Goal: Entertainment & Leisure: Consume media (video, audio)

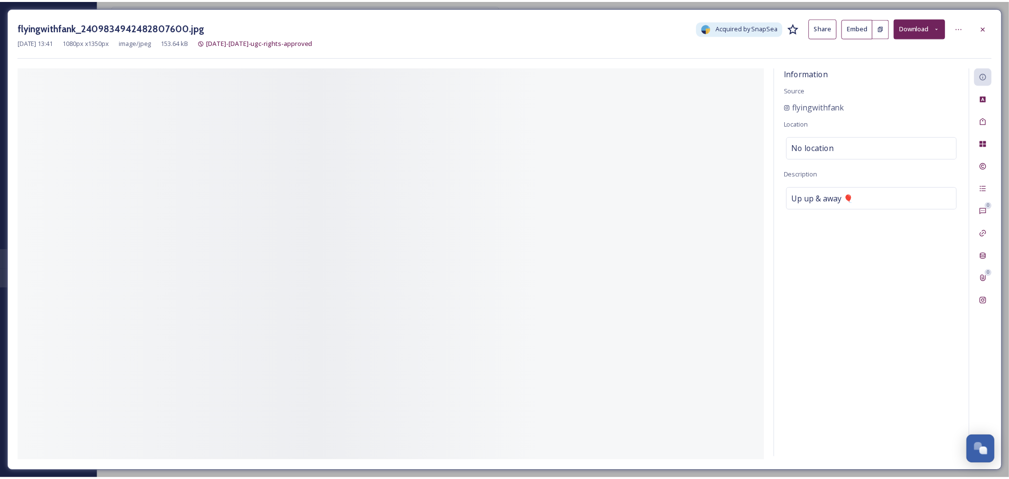
scroll to position [105, 0]
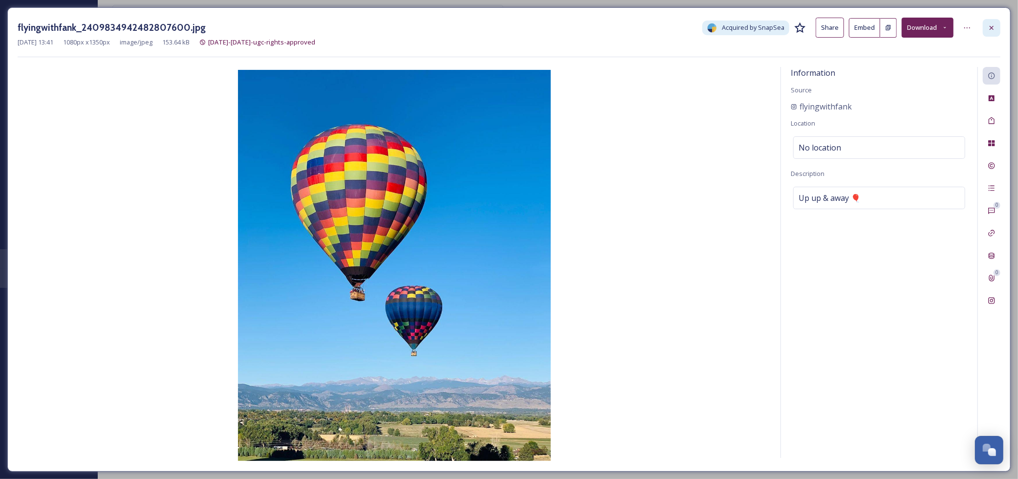
click at [988, 28] on icon at bounding box center [992, 28] width 8 height 8
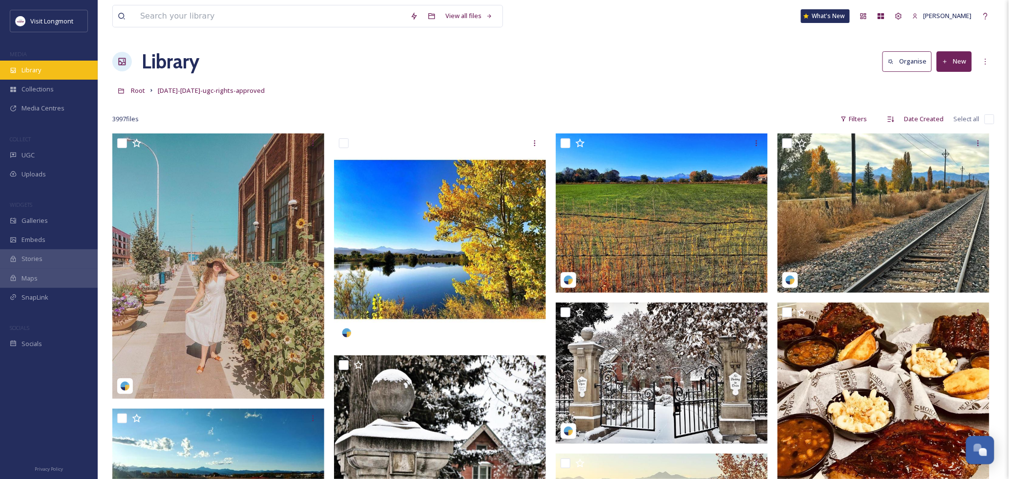
click at [25, 72] on span "Library" at bounding box center [31, 69] width 20 height 9
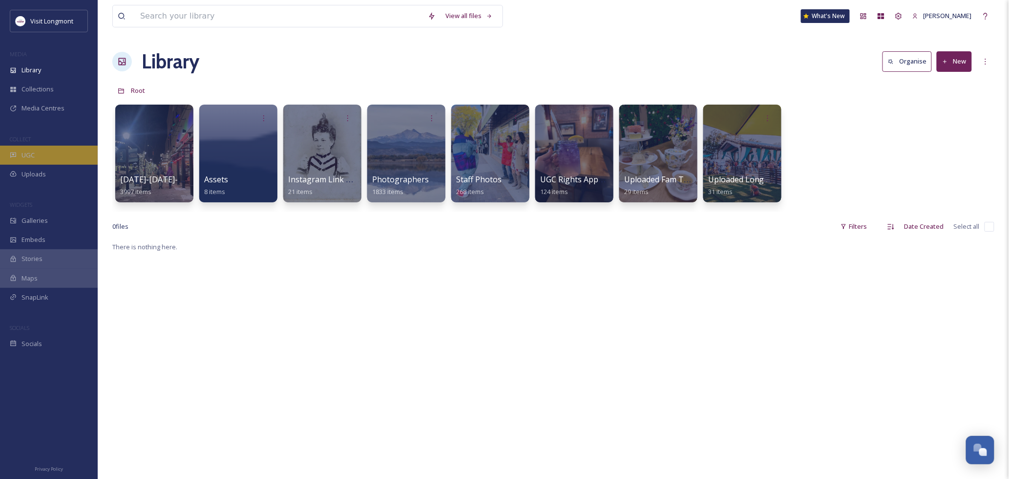
click at [35, 161] on div "UGC" at bounding box center [49, 155] width 98 height 19
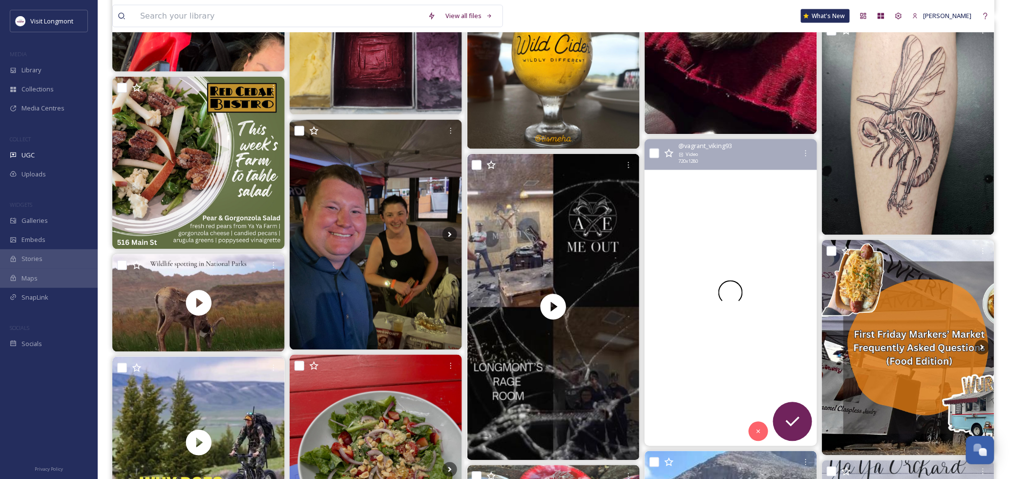
scroll to position [489, 0]
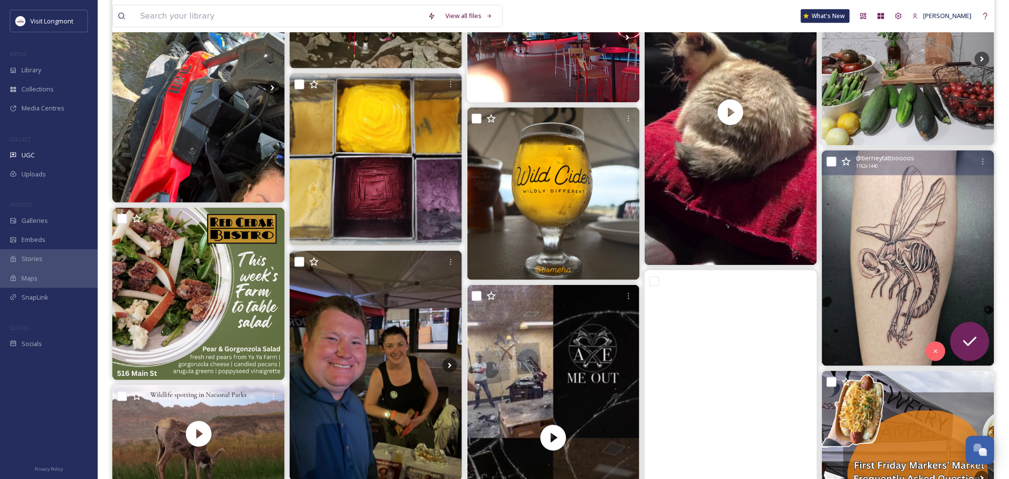
click at [920, 197] on img at bounding box center [908, 257] width 172 height 215
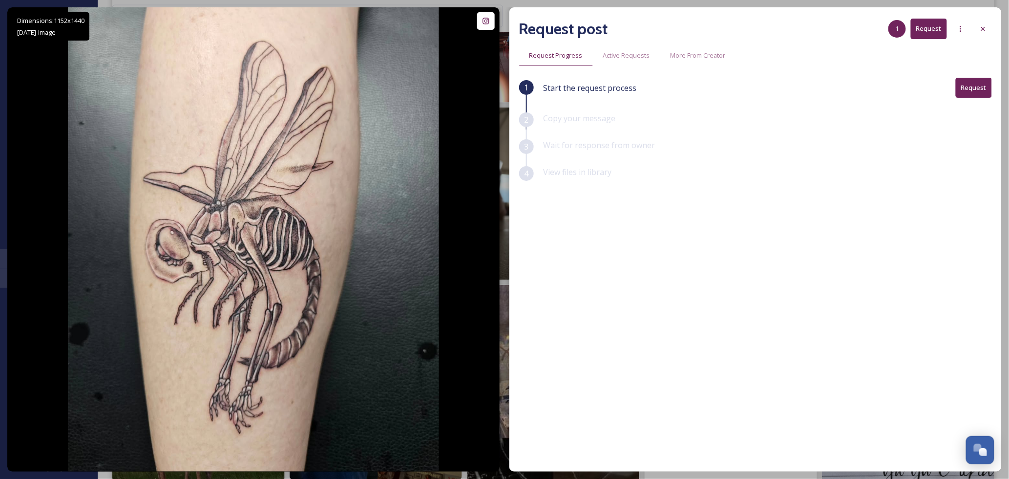
click at [974, 27] on div "Request post 1 Request" at bounding box center [755, 28] width 473 height 23
click at [975, 25] on div at bounding box center [984, 29] width 18 height 18
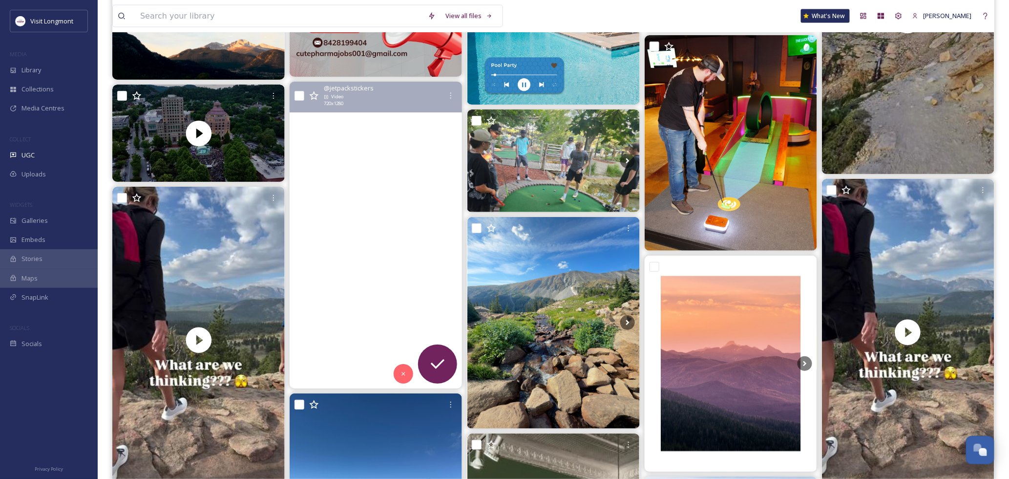
scroll to position [2171, 0]
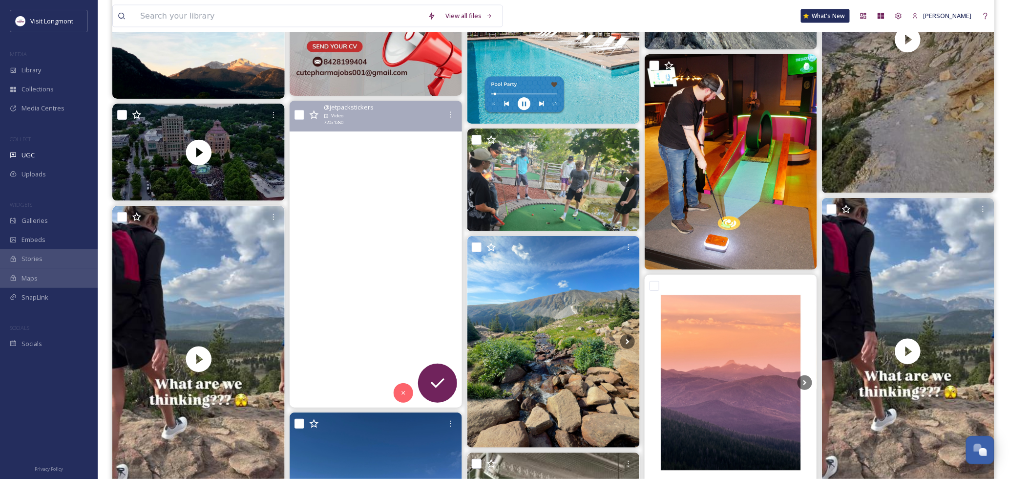
click at [372, 331] on video "Mac and Braden are loaded up with fresh #longmonster stickers 🚀🐾 We’re proud to…" at bounding box center [376, 254] width 172 height 307
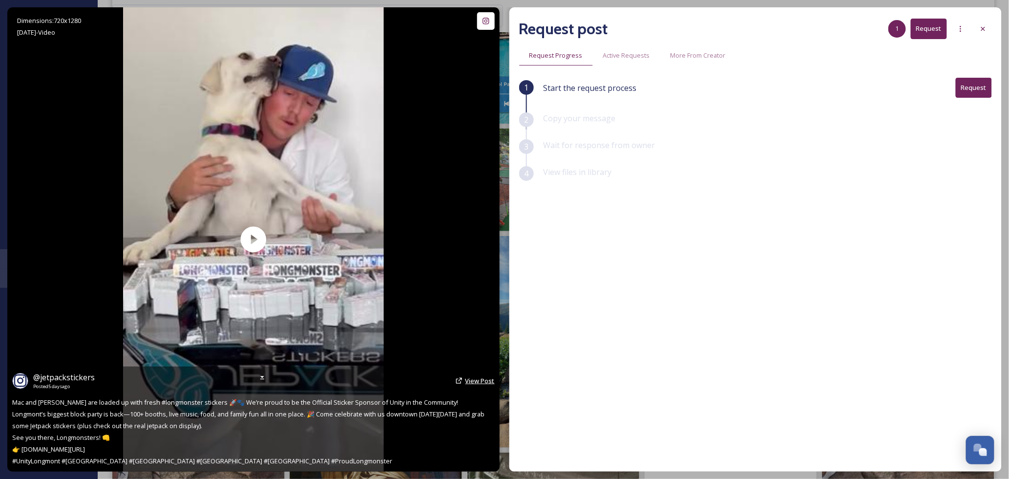
click at [476, 381] on span "View Post" at bounding box center [480, 380] width 29 height 9
